Goal: Transaction & Acquisition: Purchase product/service

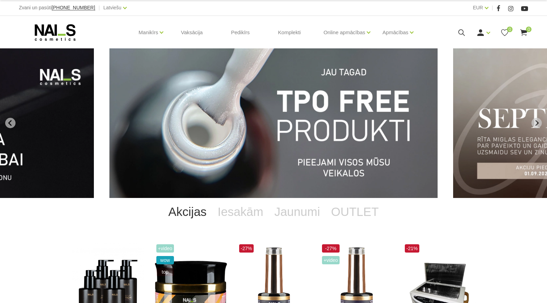
click at [462, 37] on div "Manikīrs Gēllakas Bāzes, topi un praimeri Gēlu sistēmas Dizaina sistēmas Dažādi…" at bounding box center [274, 32] width 510 height 33
click at [461, 35] on icon at bounding box center [461, 32] width 9 height 9
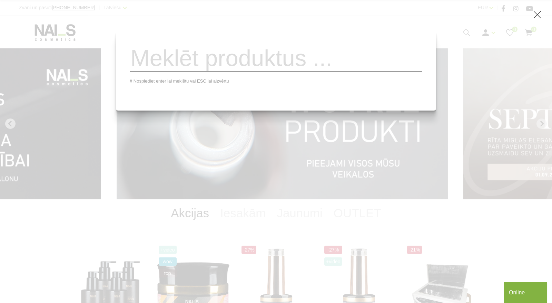
paste input "SUN 4S"
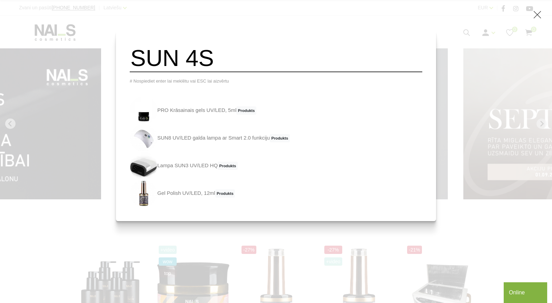
type input "SUN 4S"
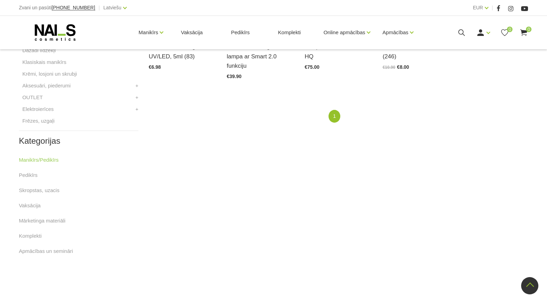
scroll to position [186, 0]
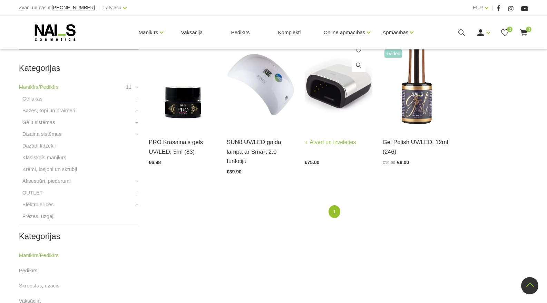
click at [334, 112] on img at bounding box center [339, 82] width 68 height 93
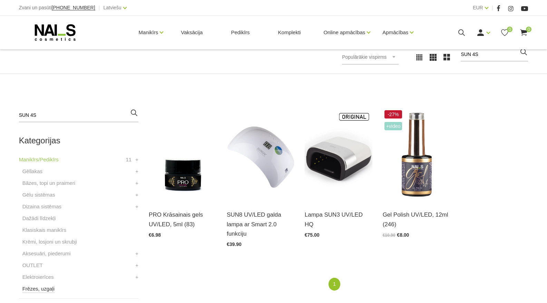
scroll to position [138, 0]
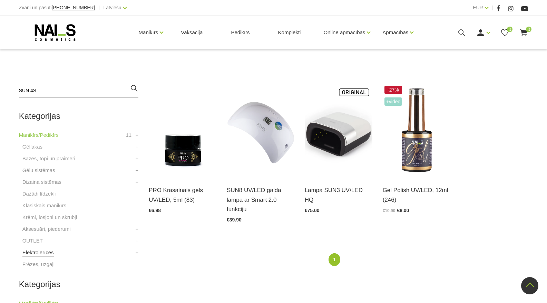
click at [38, 250] on link "Elektroierīces" at bounding box center [37, 252] width 31 height 8
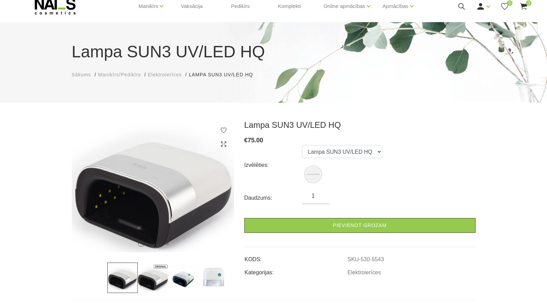
scroll to position [35, 0]
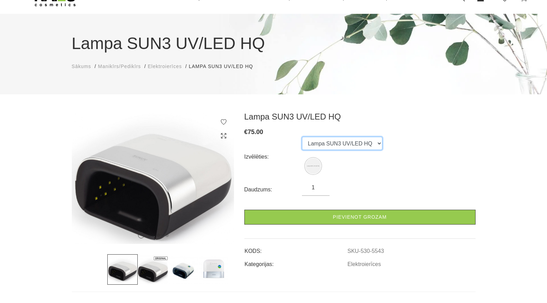
click at [339, 145] on select "Lampa SUN3 UV/LED HQ" at bounding box center [342, 143] width 80 height 13
click at [302, 137] on select "Lampa SUN3 UV/LED HQ" at bounding box center [342, 143] width 80 height 13
click at [345, 147] on select "Lampa SUN3 UV/LED HQ" at bounding box center [342, 143] width 80 height 13
click at [345, 146] on select "Lampa SUN3 UV/LED HQ" at bounding box center [342, 143] width 80 height 13
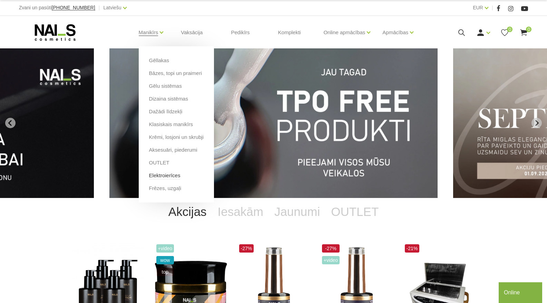
click at [167, 176] on link "Elektroierīces" at bounding box center [164, 176] width 31 height 8
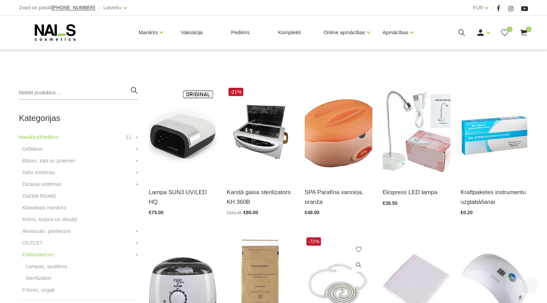
scroll to position [138, 0]
